Goal: Information Seeking & Learning: Learn about a topic

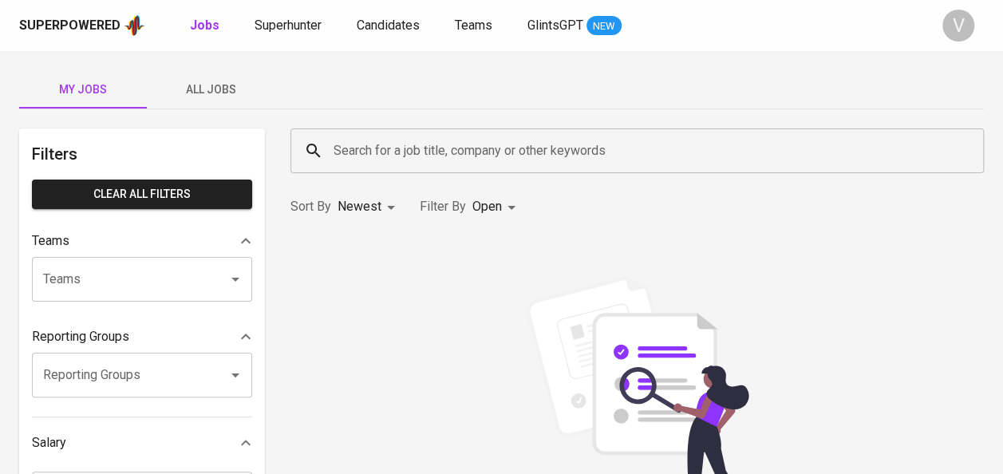
paste input "Eka Safutri Mulyastuti"
click at [370, 159] on input "Eka Safutri Mulyastuti" at bounding box center [640, 151] width 623 height 30
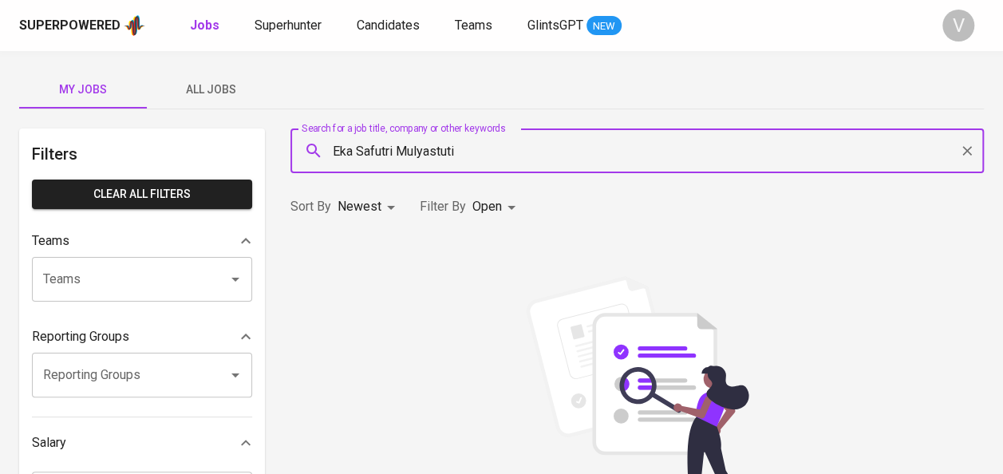
type input "Eka Safutri Mulyastuti"
click at [494, 166] on div "Eka Safutri Mulyastuti Search for a job title, company or other keywords" at bounding box center [636, 150] width 693 height 45
click at [971, 150] on icon "Clear" at bounding box center [967, 151] width 16 height 16
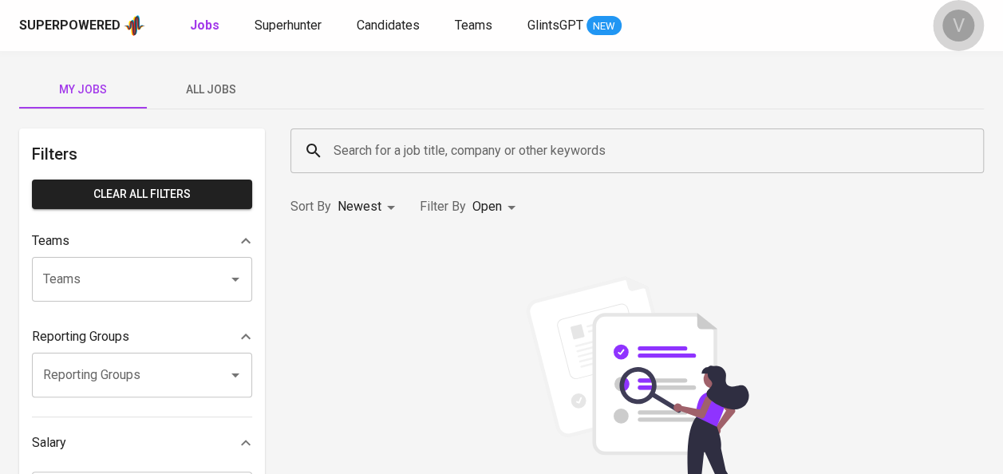
click at [949, 26] on div "V" at bounding box center [958, 26] width 32 height 32
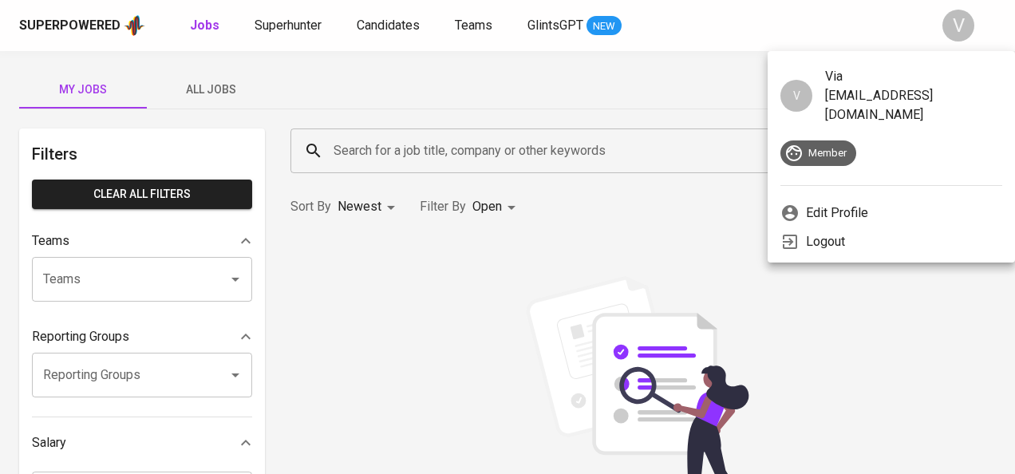
click at [425, 152] on div at bounding box center [507, 237] width 1015 height 474
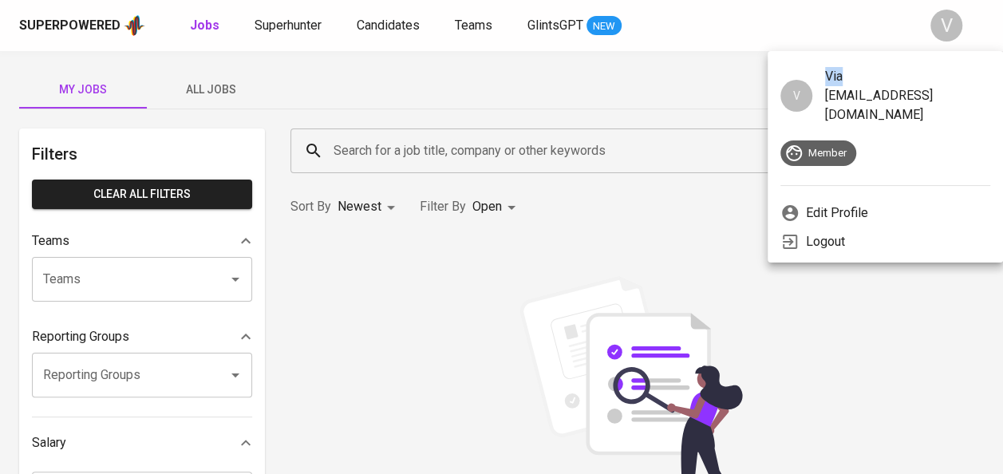
click at [425, 152] on div "V Via via.lionthiene@glints.com Member Edit Profile Logout" at bounding box center [501, 237] width 1003 height 474
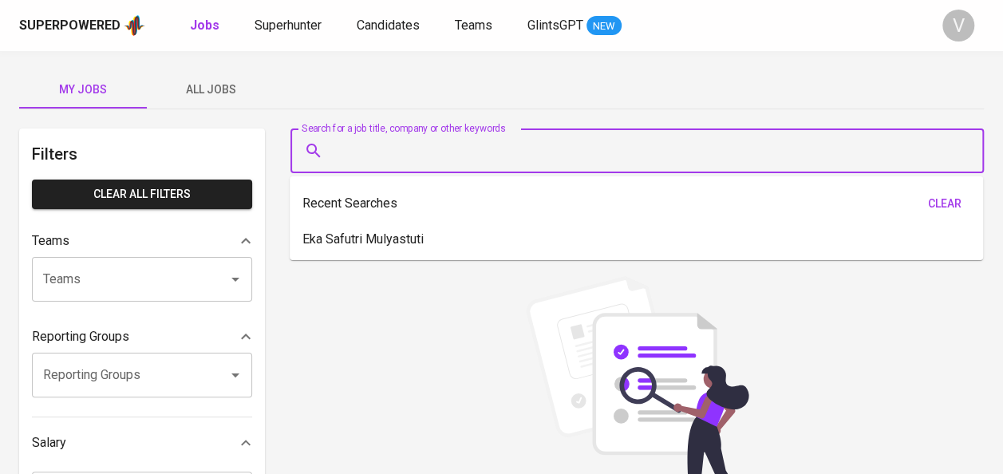
click at [425, 152] on input "Search for a job title, company or other keywords" at bounding box center [640, 151] width 623 height 30
paste input "Eka Safutri Mulyastuti"
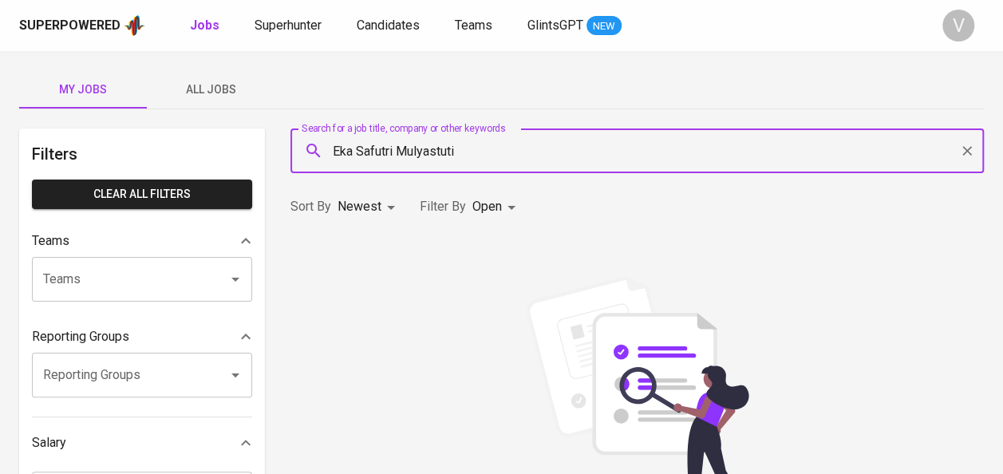
click at [456, 147] on input "Eka Safutri Mulyastuti" at bounding box center [640, 151] width 623 height 30
type input "Eka Safutri"
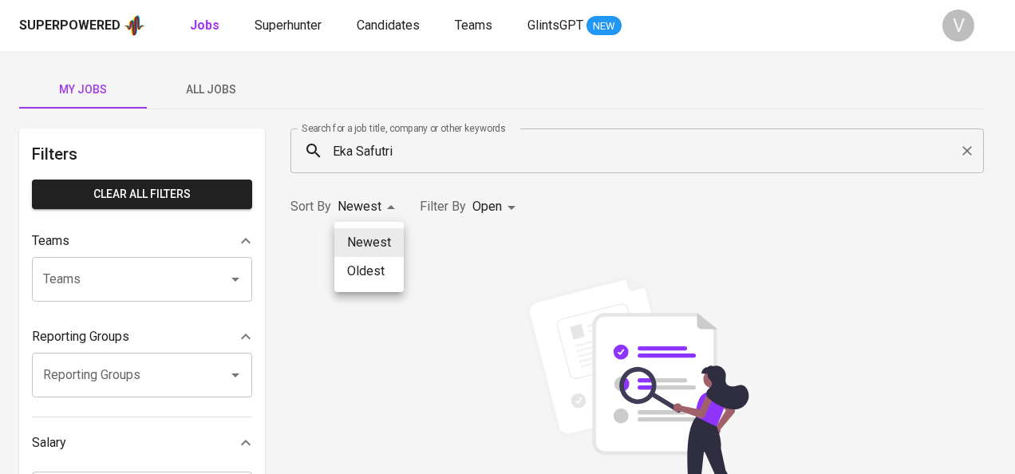
click at [368, 274] on li "Oldest" at bounding box center [368, 271] width 69 height 29
type input "OLDEST"
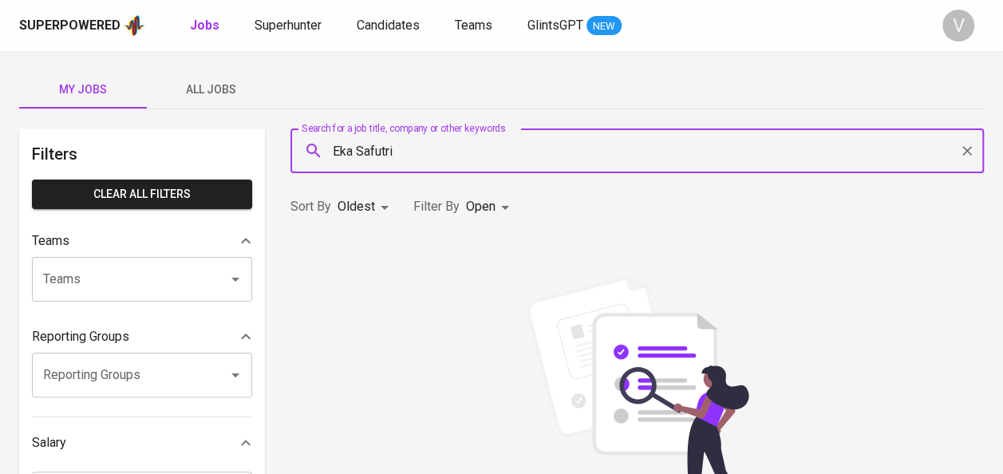
drag, startPoint x: 396, startPoint y: 148, endPoint x: 308, endPoint y: 155, distance: 88.0
click at [308, 155] on div "Eka Safutri Search for a job title, company or other keywords" at bounding box center [636, 150] width 693 height 45
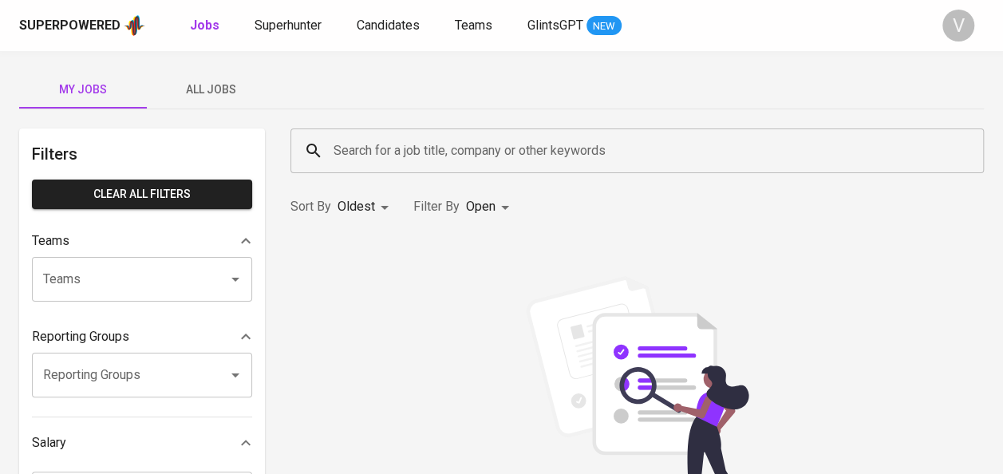
click at [562, 14] on div "Superpowered Jobs Superhunter Candidates Teams GlintsGPT NEW" at bounding box center [475, 26] width 913 height 24
click at [563, 19] on span "GlintsGPT" at bounding box center [555, 25] width 56 height 15
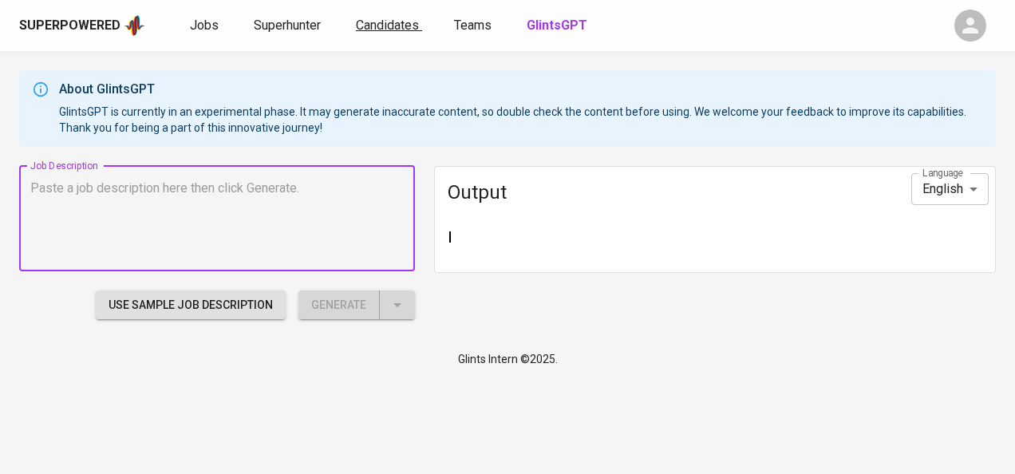
click at [372, 33] on link "Candidates" at bounding box center [389, 25] width 66 height 19
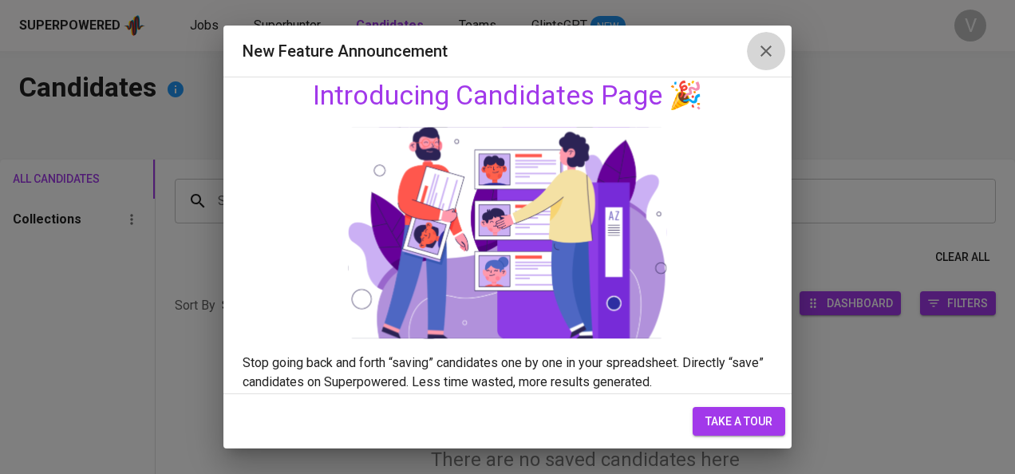
click at [759, 49] on icon "button" at bounding box center [765, 50] width 19 height 19
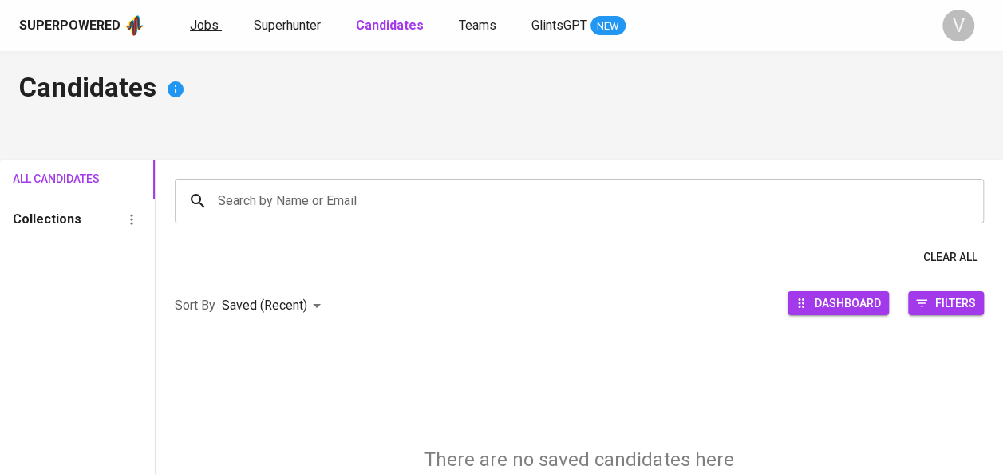
click at [217, 21] on link "Jobs" at bounding box center [206, 26] width 32 height 20
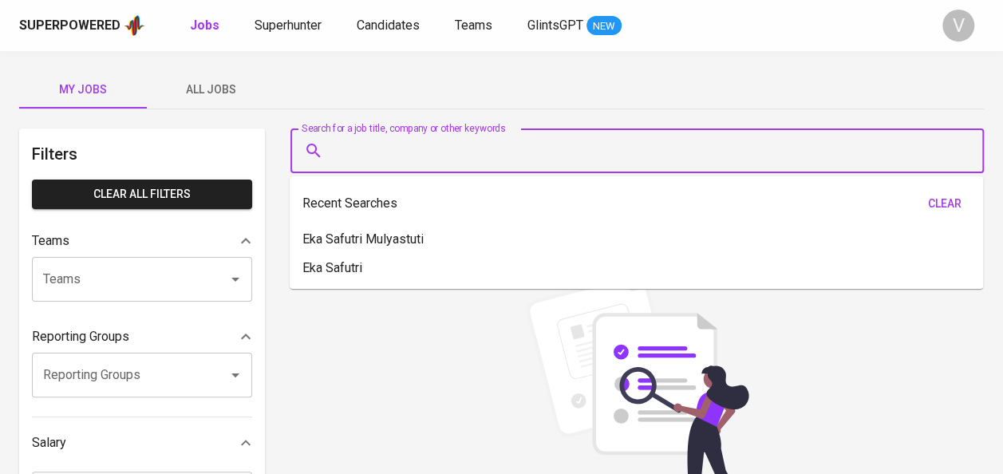
click at [416, 154] on input "Search for a job title, company or other keywords" at bounding box center [640, 151] width 623 height 30
paste input "Eka Safutri Mulyastuti"
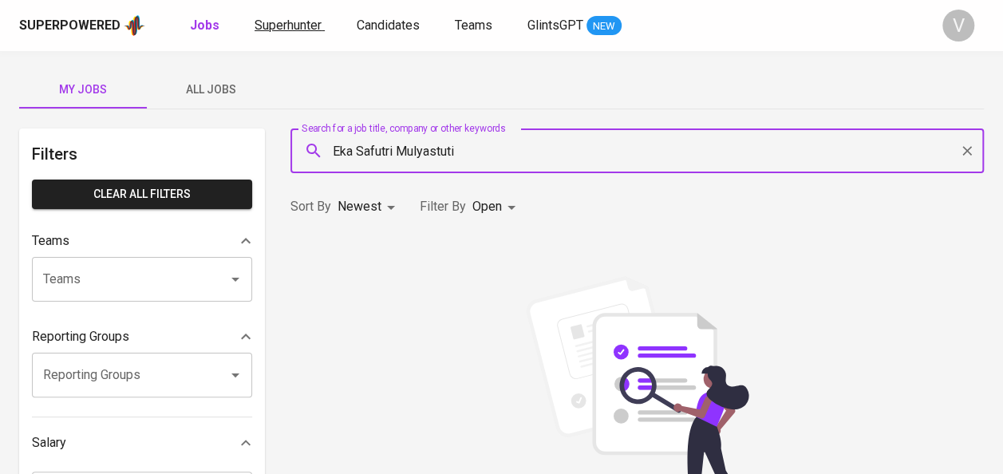
type input "Eka Safutri Mulyastuti"
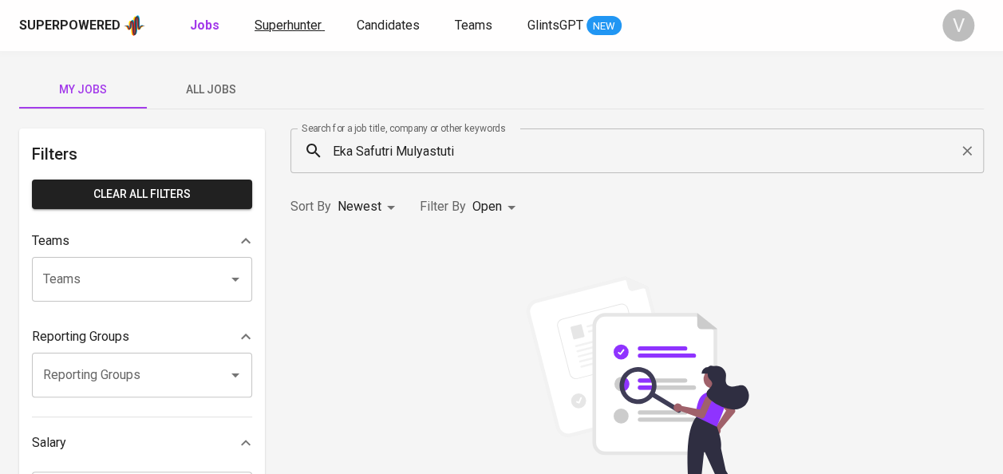
click at [278, 30] on span "Superhunter" at bounding box center [287, 25] width 67 height 15
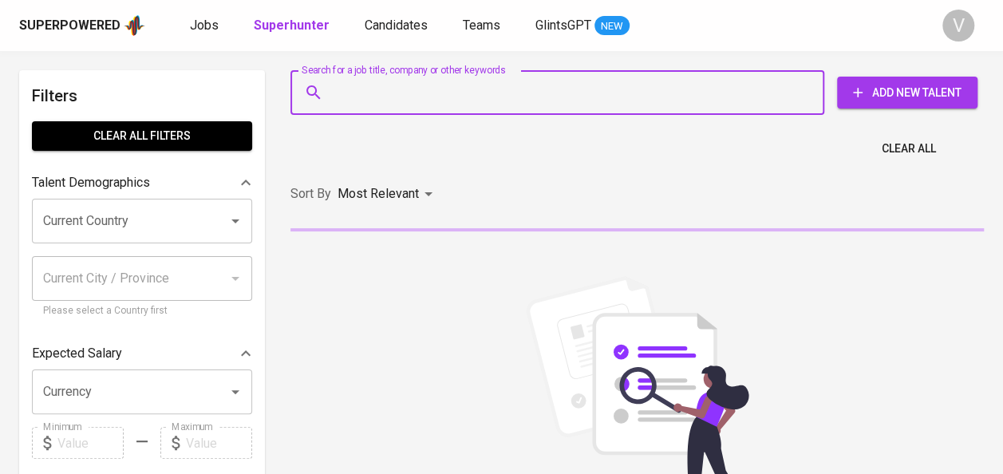
click at [390, 96] on input "Search for a job title, company or other keywords" at bounding box center [560, 92] width 463 height 30
paste input "Eka Safutri Mulyastuti"
type input "Eka Safutri Mulyastuti"
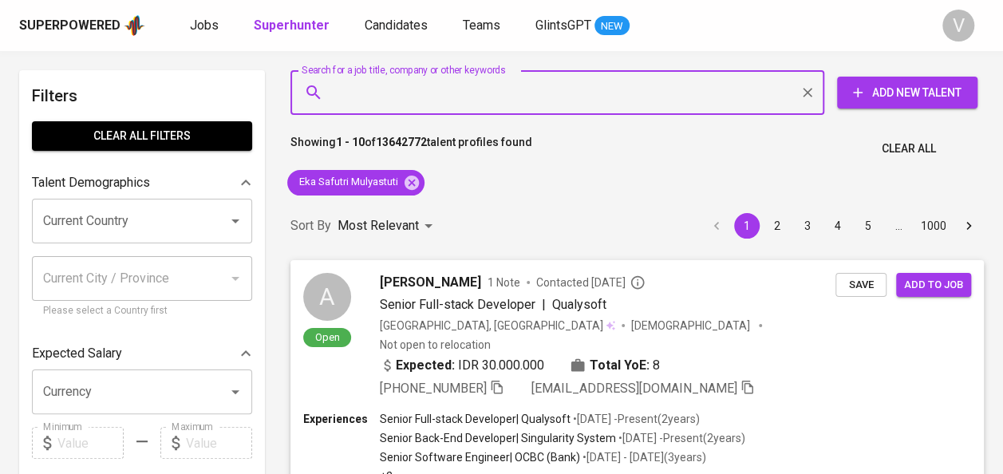
click at [411, 321] on div "Alief Chandra Wijaya 1 Note Contacted 10 days ago Senior Full-stack Developer |…" at bounding box center [608, 335] width 456 height 125
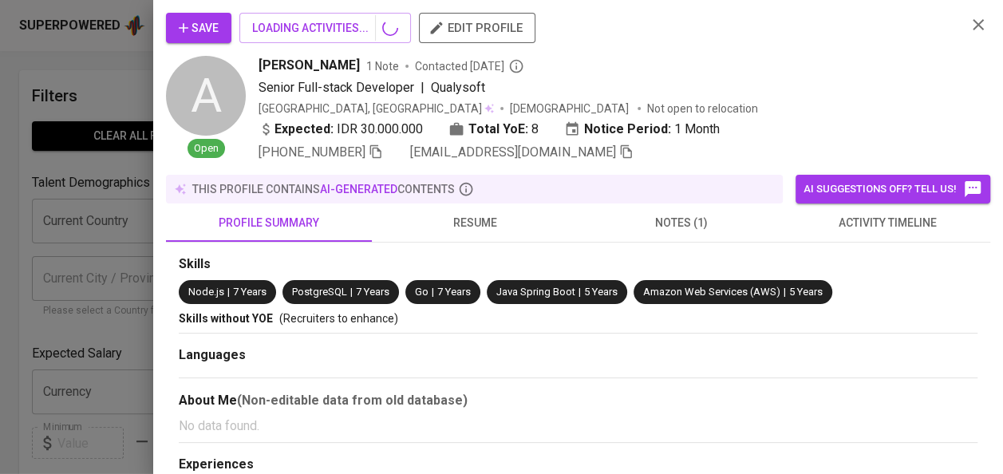
click at [982, 29] on icon "button" at bounding box center [977, 24] width 19 height 19
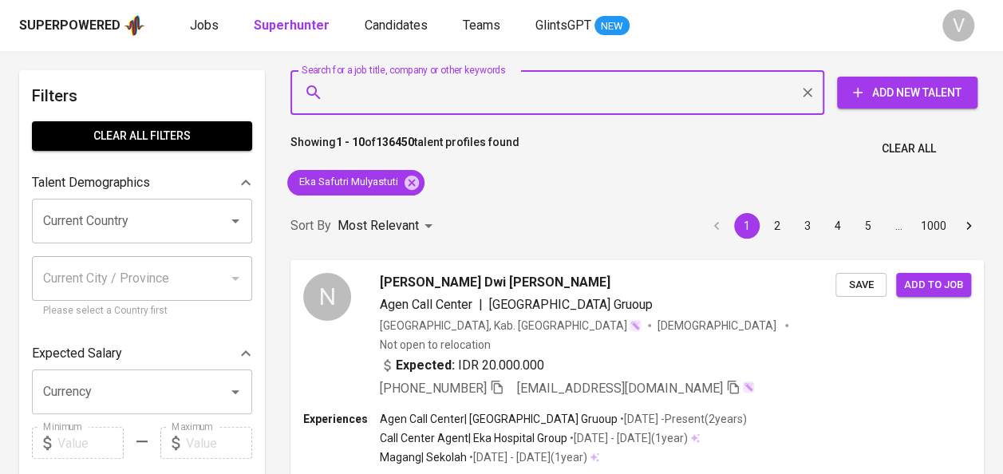
click at [470, 101] on input "Search for a job title, company or other keywords" at bounding box center [560, 92] width 463 height 30
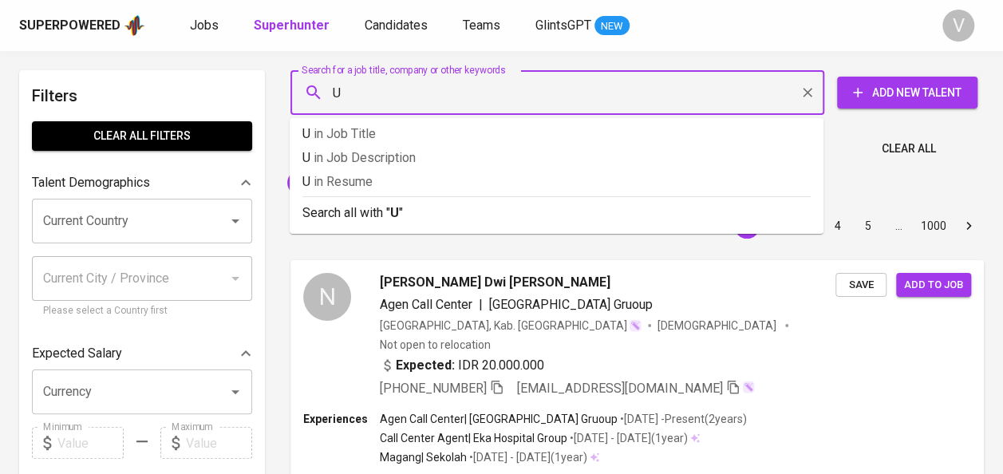
type input "U"
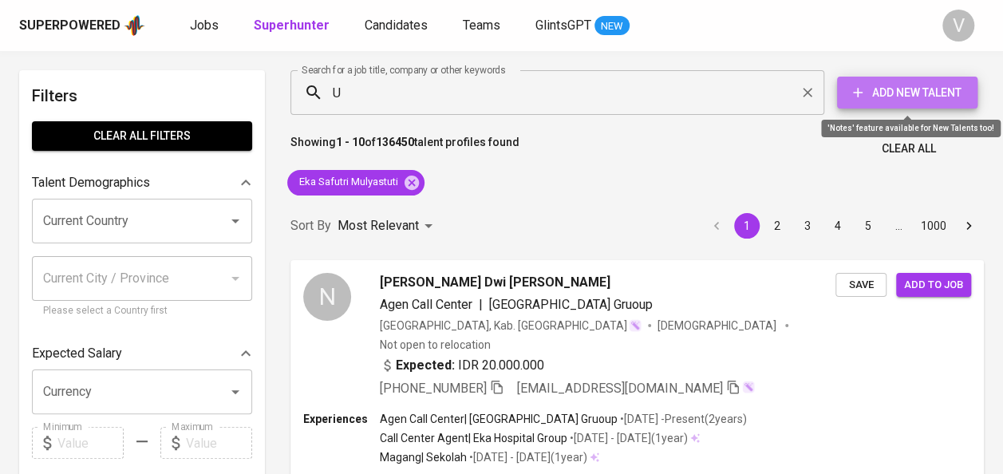
click at [837, 77] on button "Add New Talent" at bounding box center [907, 93] width 140 height 32
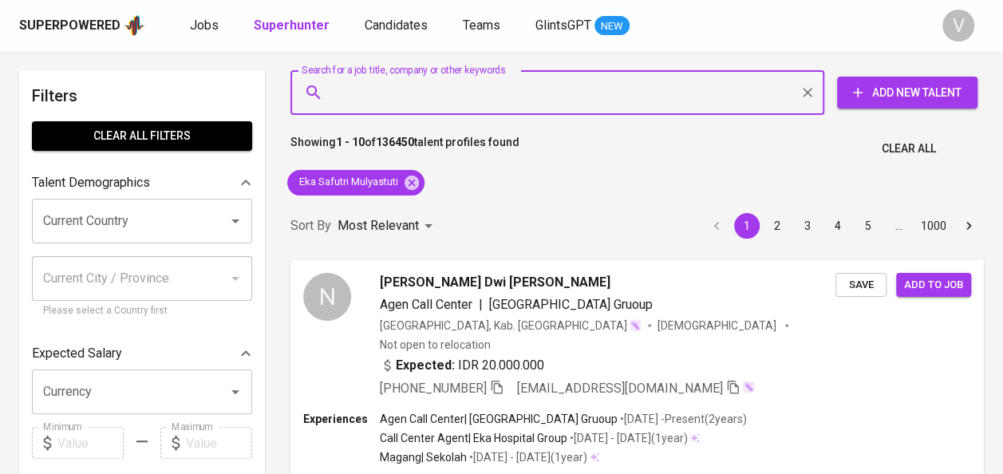
click at [454, 86] on input "Search for a job title, company or other keywords" at bounding box center [560, 92] width 463 height 30
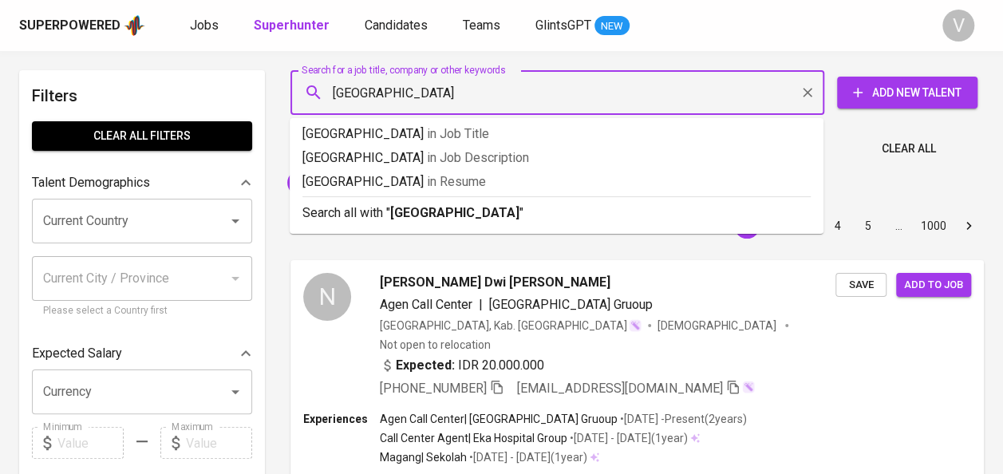
type input "Universitas Pasundan Bandung"
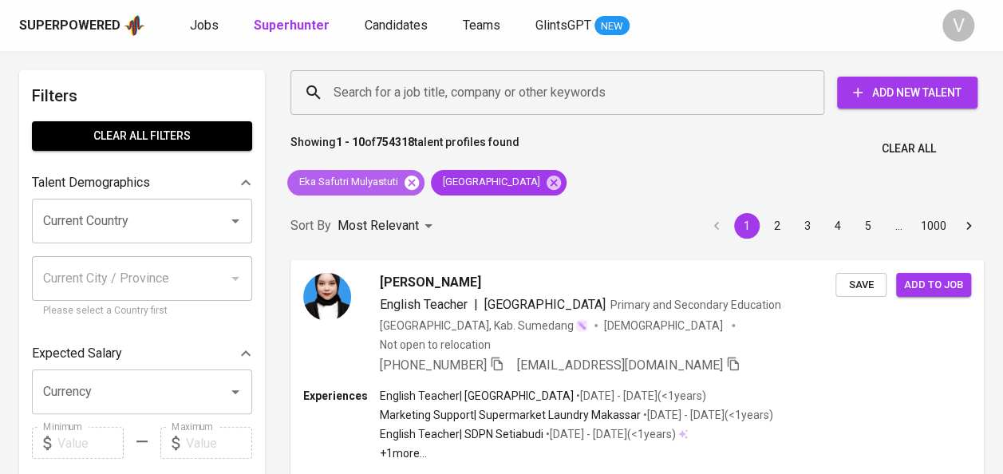
click at [416, 180] on icon at bounding box center [412, 183] width 18 height 18
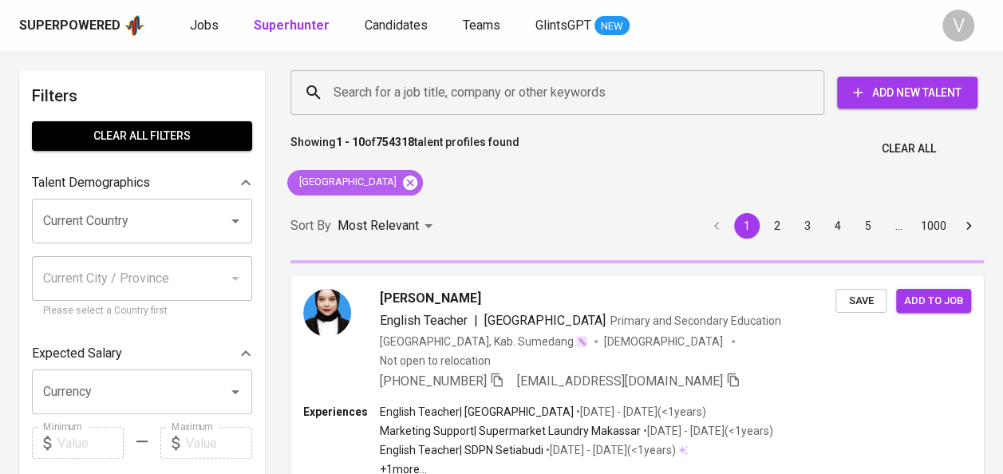
click at [417, 186] on icon at bounding box center [410, 182] width 14 height 14
click at [385, 83] on input "Search for a job title, company or other keywords" at bounding box center [560, 92] width 463 height 30
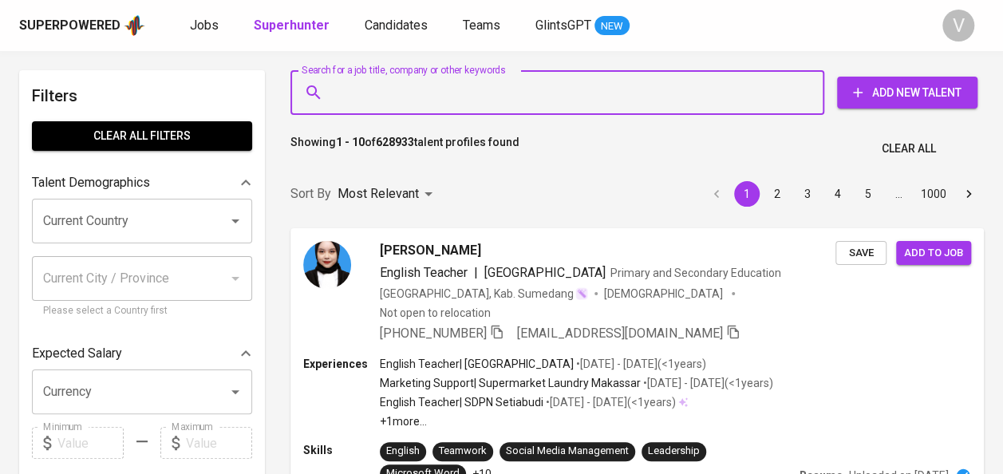
click at [385, 83] on input "Search for a job title, company or other keywords" at bounding box center [560, 92] width 463 height 30
click at [396, 93] on input "Search for a job title, company or other keywords" at bounding box center [560, 92] width 463 height 30
paste input "PT. Sparta Guna Sentosa"
type input "PT. Sparta Guna Sentosa"
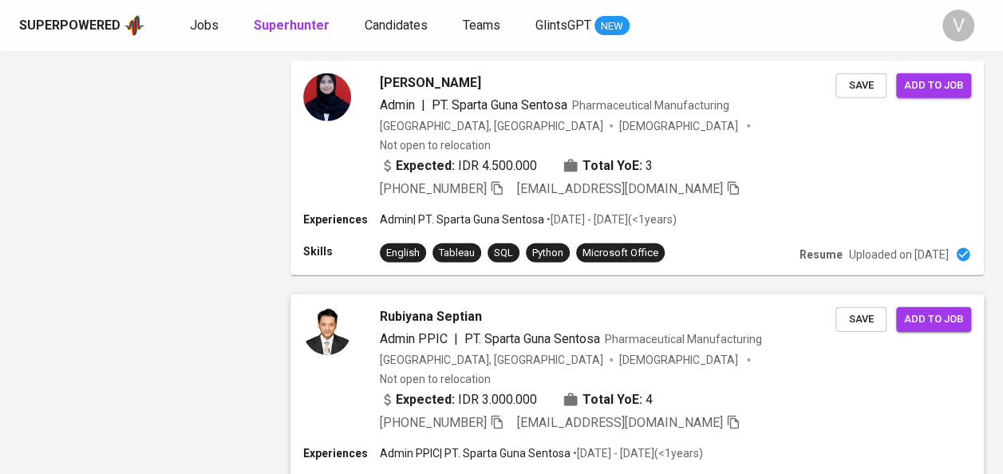
scroll to position [2325, 0]
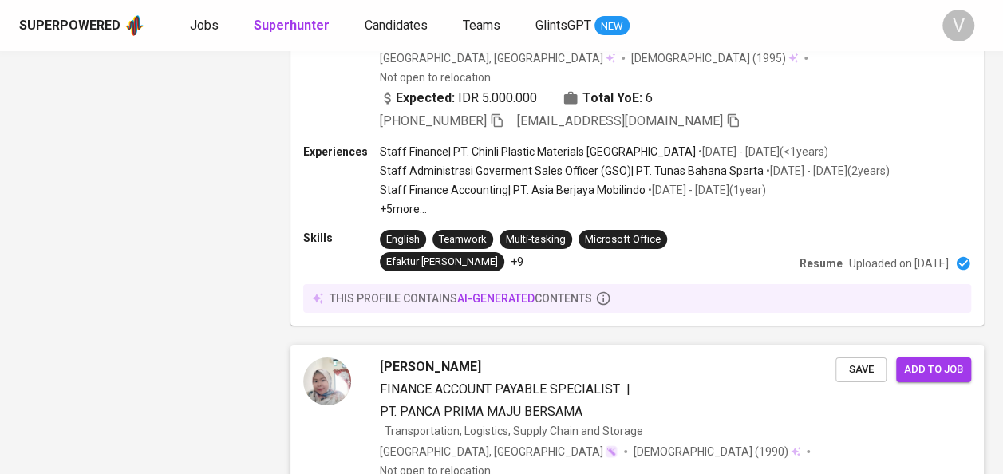
scroll to position [2864, 0]
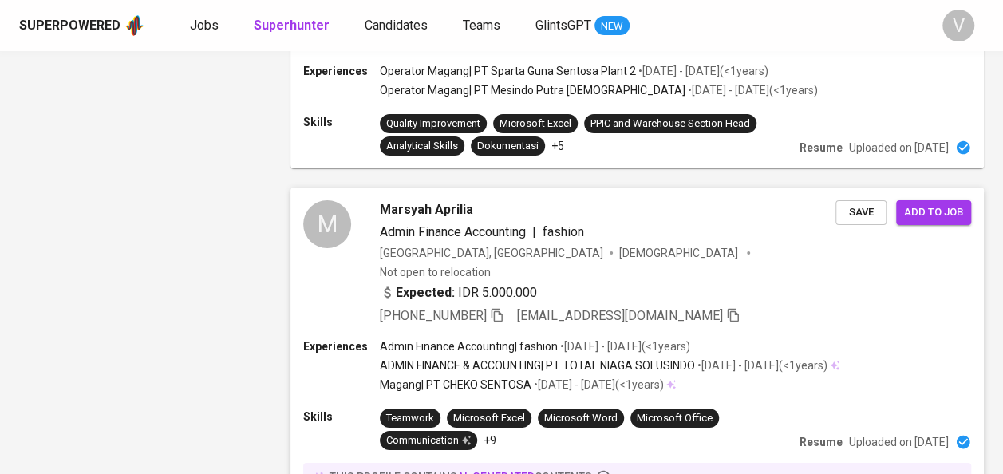
scroll to position [2751, 0]
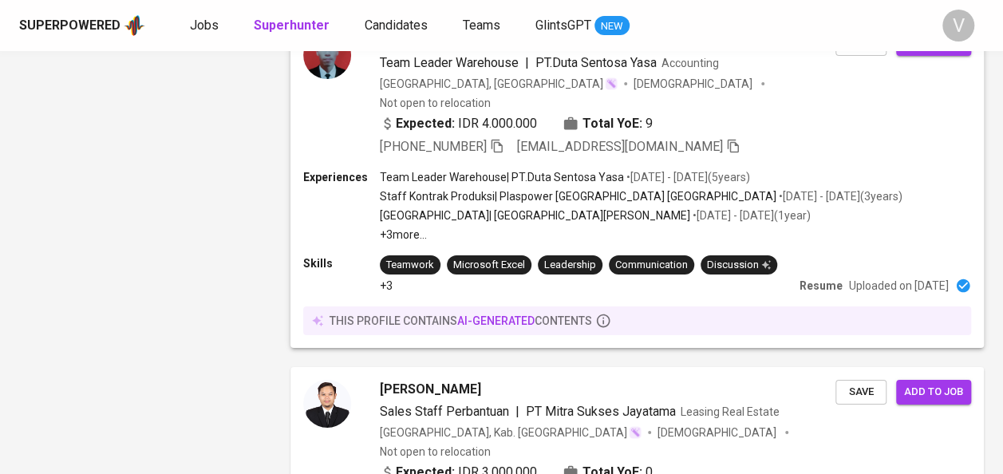
scroll to position [2915, 0]
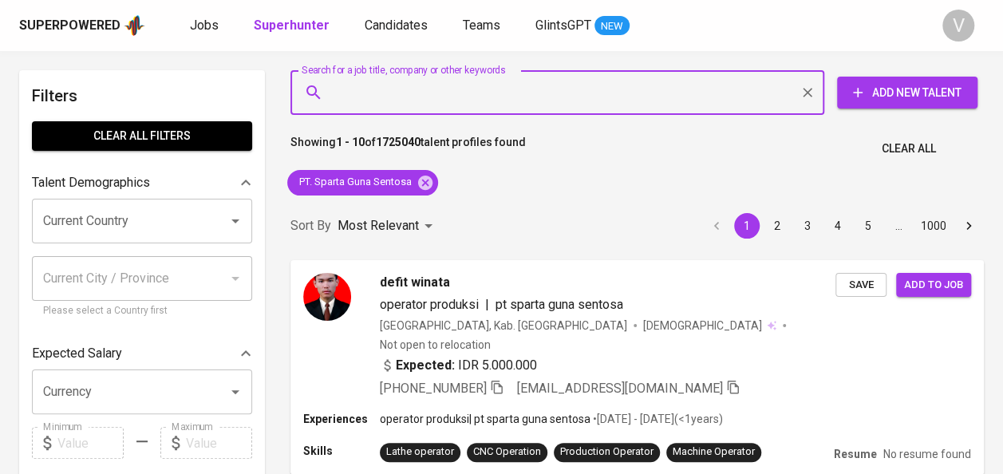
click at [403, 80] on input "Search for a job title, company or other keywords" at bounding box center [560, 92] width 463 height 30
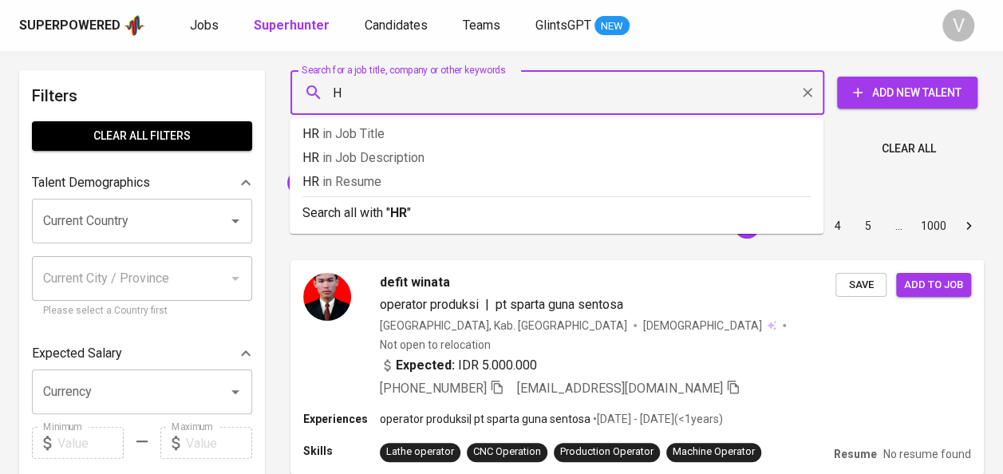
type input "HR"
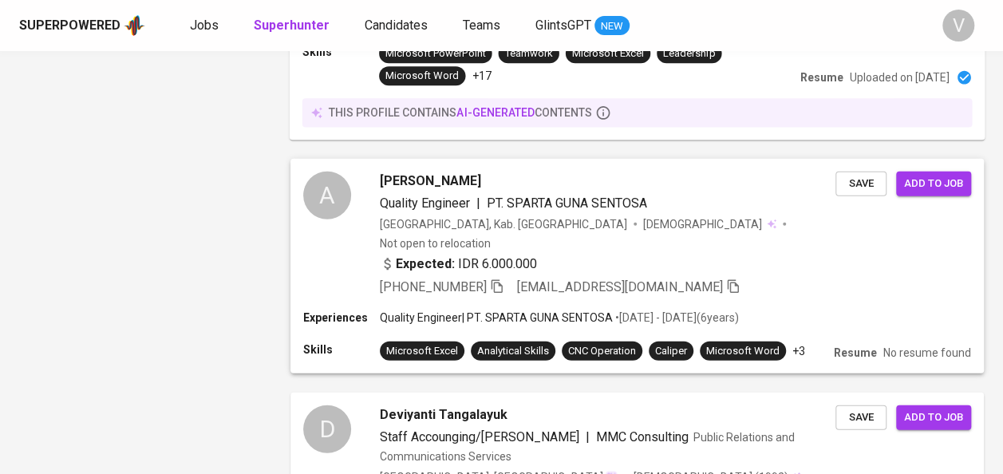
scroll to position [2039, 0]
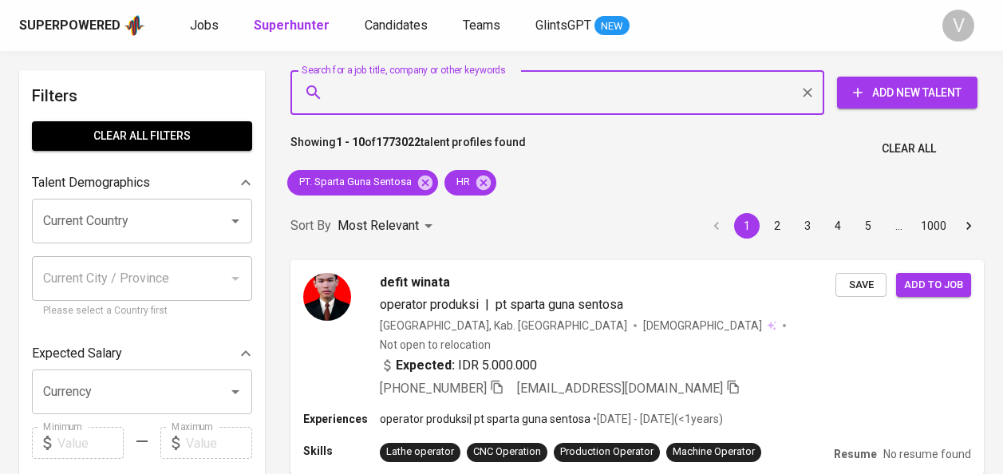
scroll to position [2039, 0]
